Goal: Navigation & Orientation: Find specific page/section

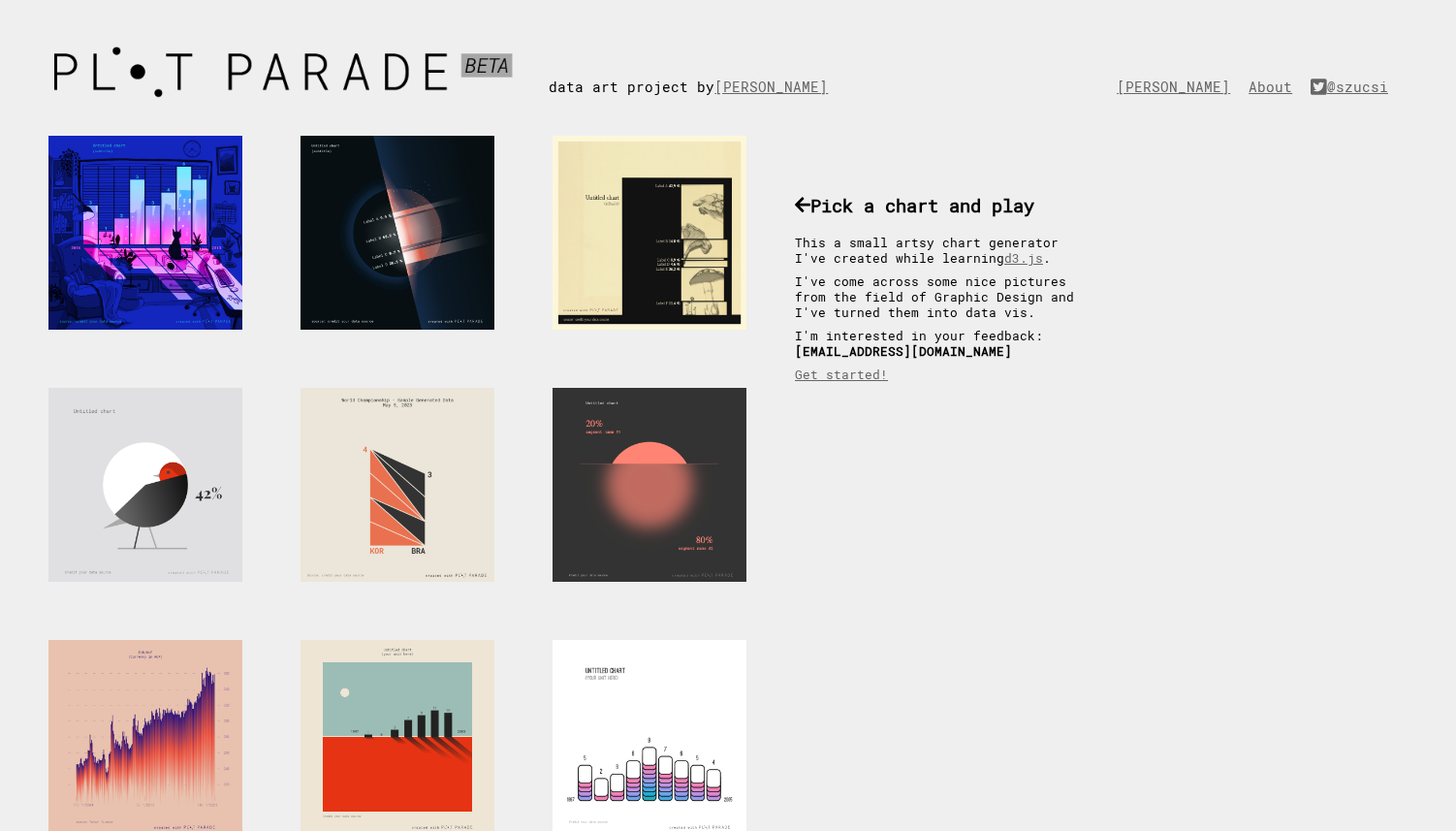
scroll to position [4, 0]
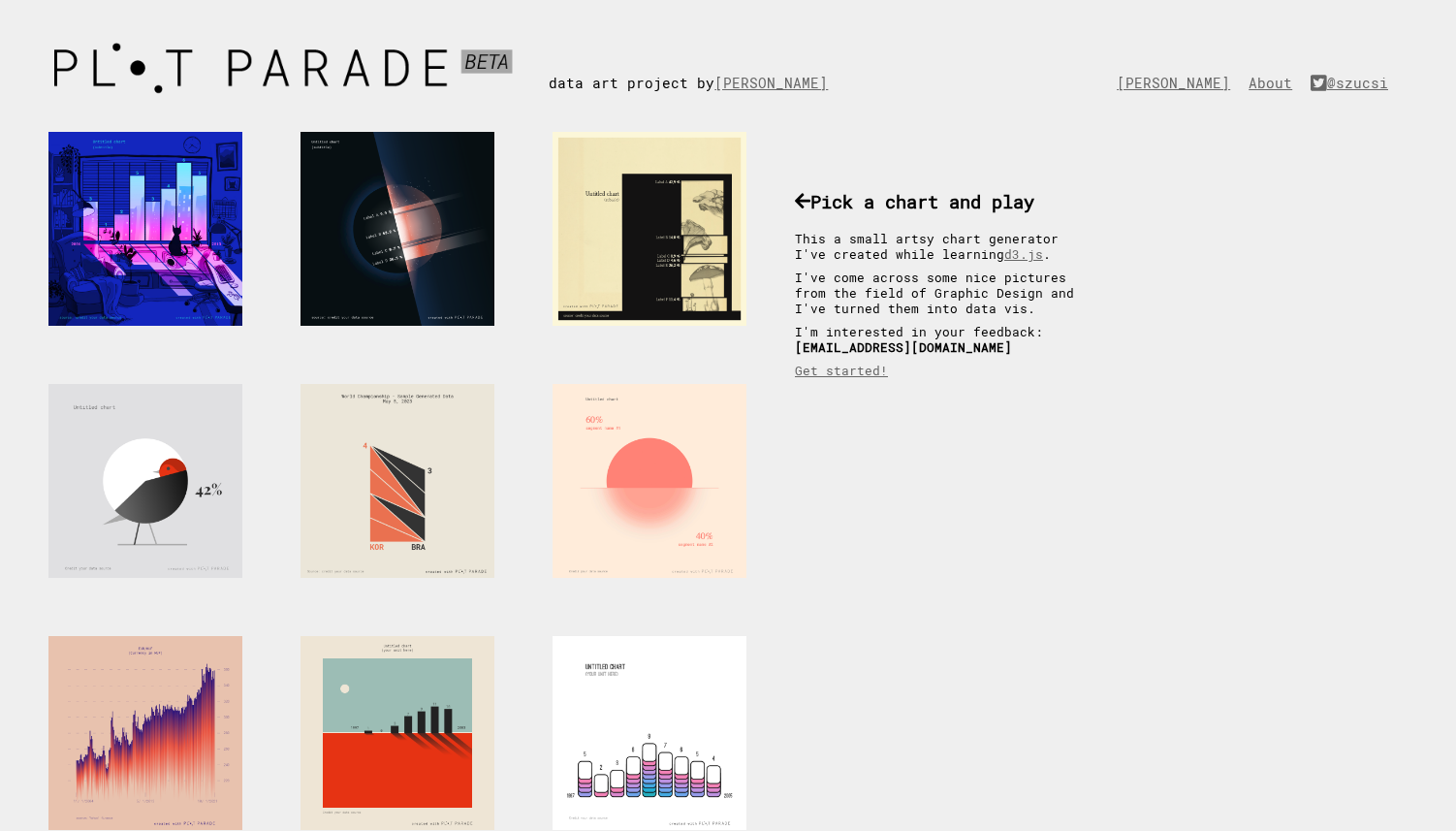
click at [654, 474] on div at bounding box center [650, 481] width 194 height 194
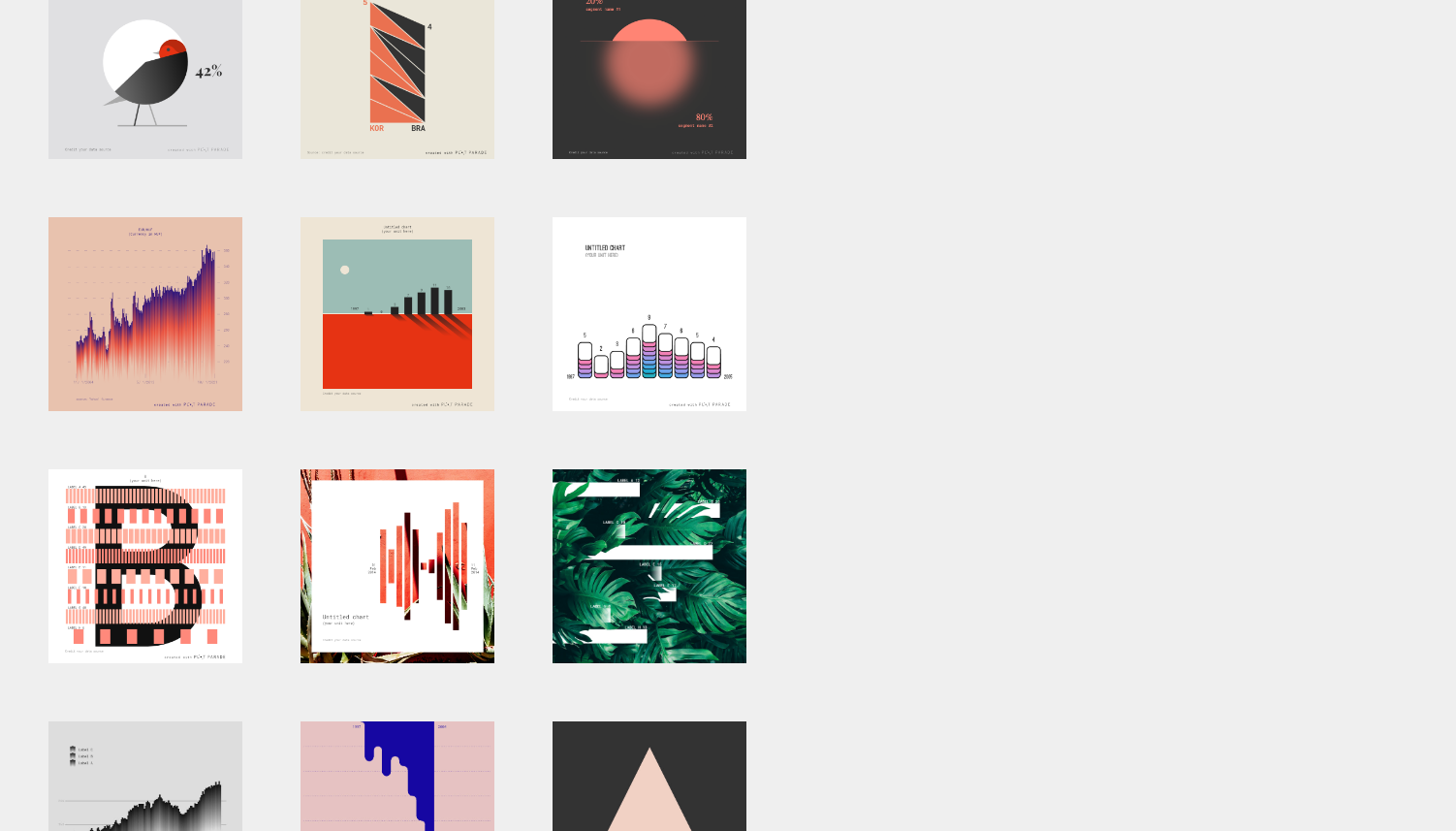
scroll to position [0, 0]
